Goal: Check status: Check status

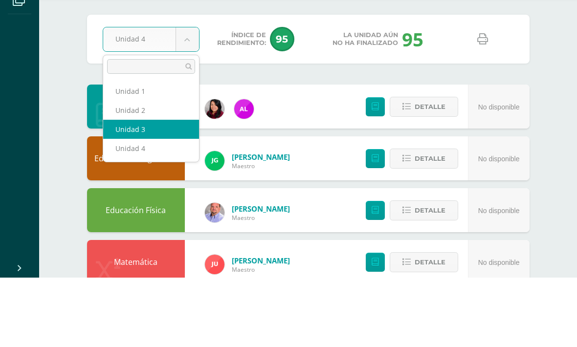
select select "Unidad 3"
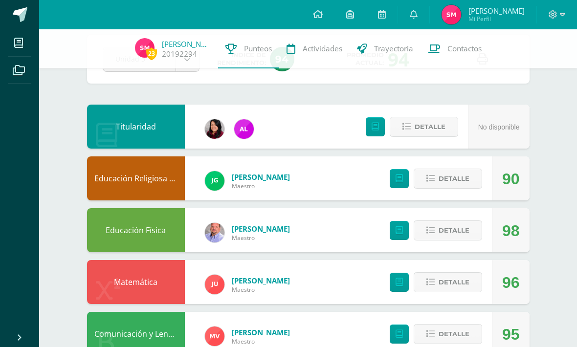
scroll to position [43, 0]
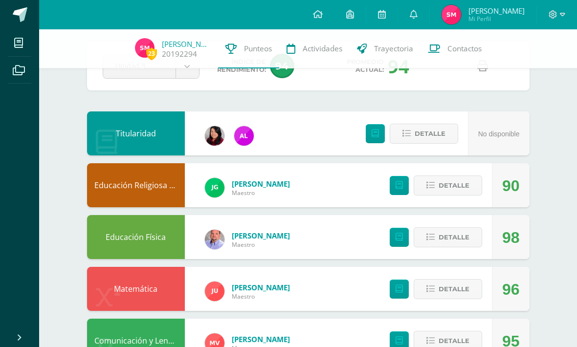
scroll to position [0, 0]
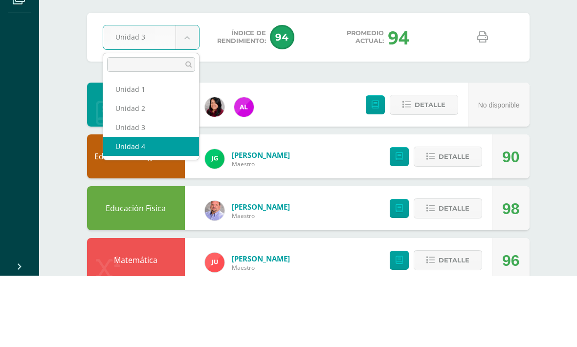
select select "Unidad 4"
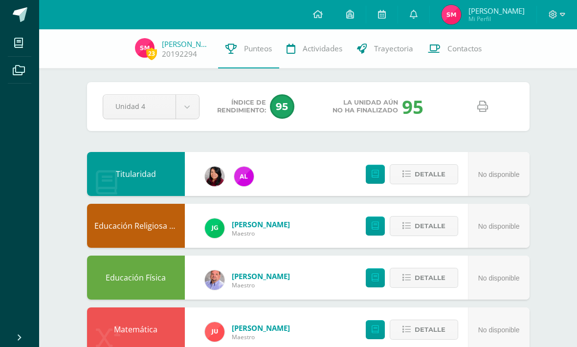
scroll to position [2, 0]
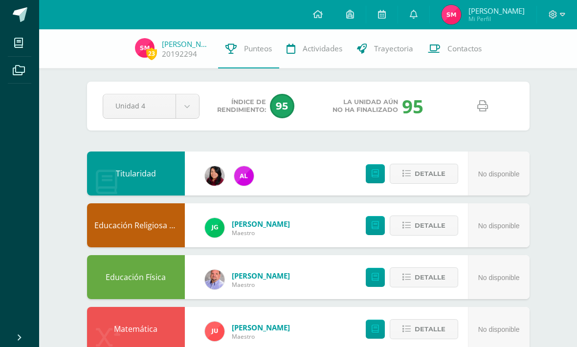
click at [410, 19] on icon at bounding box center [414, 14] width 8 height 9
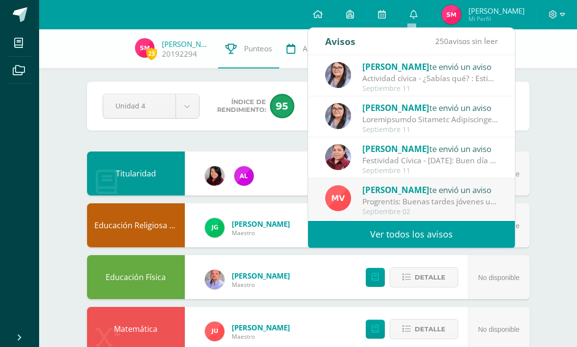
scroll to position [0, 0]
